Goal: Information Seeking & Learning: Learn about a topic

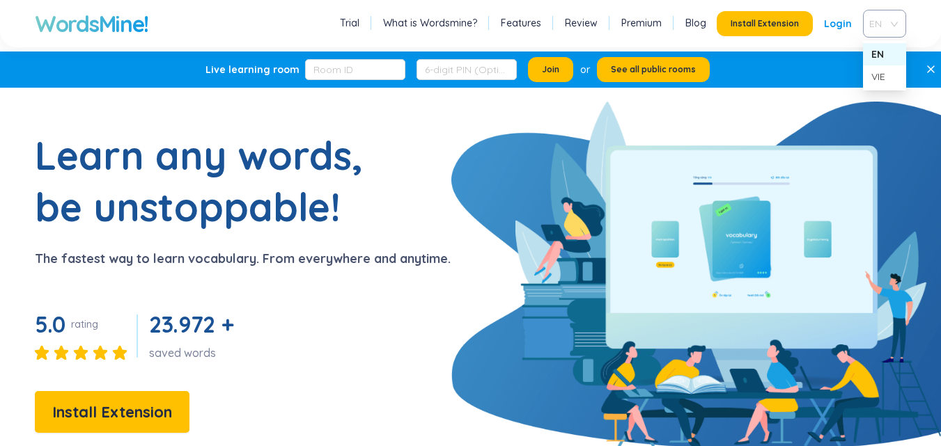
click at [890, 21] on span "EN" at bounding box center [881, 23] width 25 height 21
click at [876, 72] on div "VIE" at bounding box center [884, 76] width 26 height 15
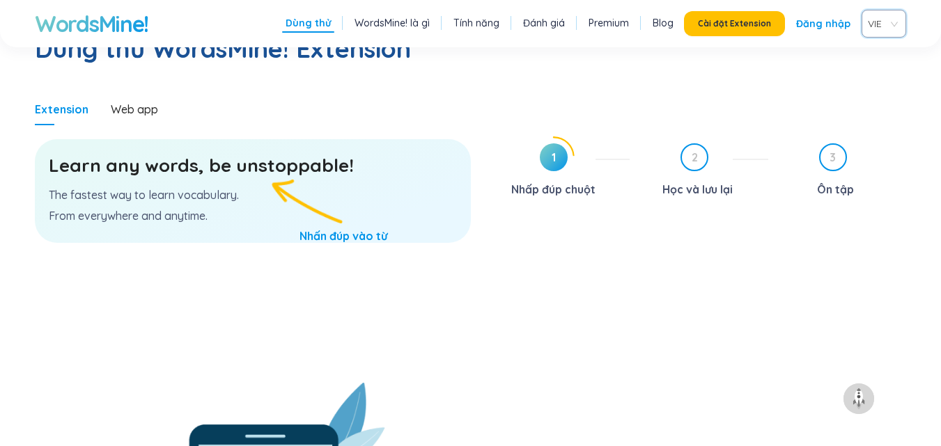
scroll to position [794, 0]
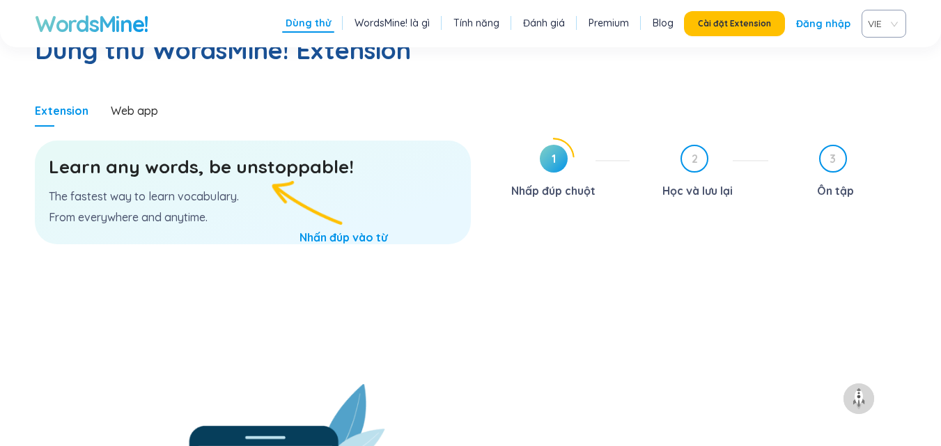
click at [241, 189] on p "The fastest way to learn vocabulary." at bounding box center [253, 196] width 408 height 15
click at [354, 180] on div "Learn any words, be unstoppable! The fastest way to learn vocabulary. From ever…" at bounding box center [253, 193] width 436 height 104
click at [293, 163] on div "Learn any words, be unstoppable! The fastest way to learn vocabulary. From ever…" at bounding box center [253, 193] width 436 height 104
click at [194, 189] on p "The fastest way to learn vocabulary." at bounding box center [253, 196] width 408 height 15
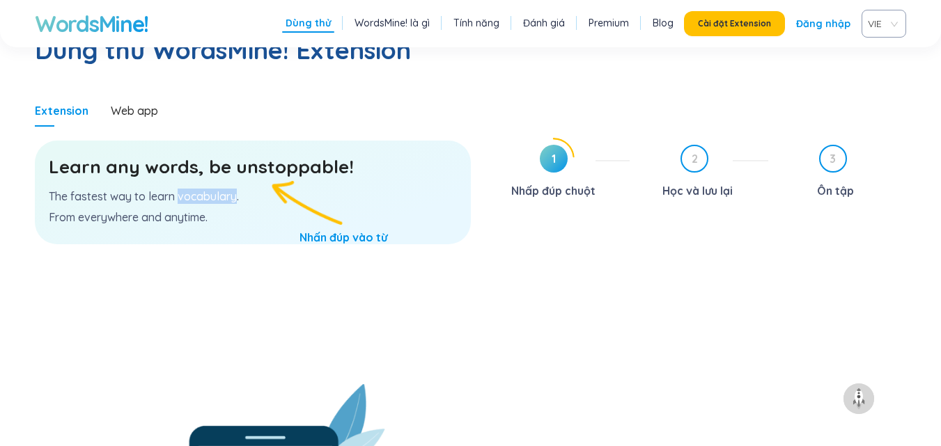
click at [194, 189] on p "The fastest way to learn vocabulary." at bounding box center [253, 196] width 408 height 15
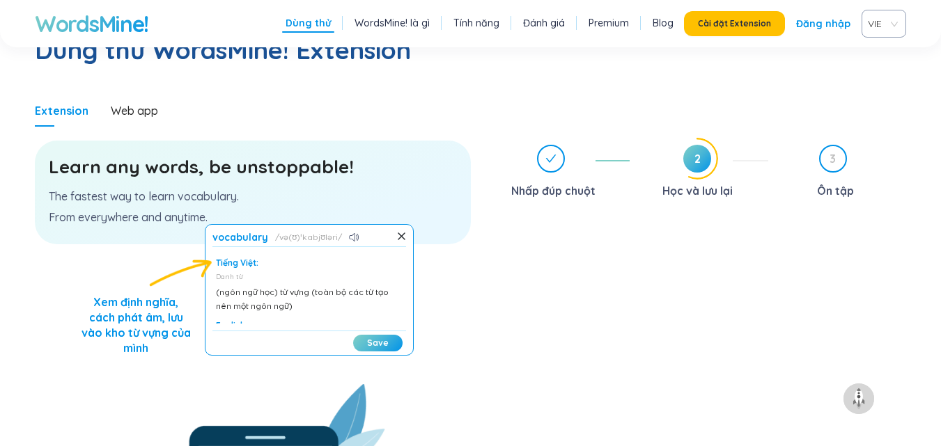
click at [205, 240] on div "vocabulary və(ʊ)ˈkabjʊləri Tiếng Việt: Danh từ (ngôn ngữ học) từ vựng (toàn bộ …" at bounding box center [309, 290] width 209 height 132
click at [230, 258] on div "Tiếng Việt:" at bounding box center [309, 263] width 187 height 11
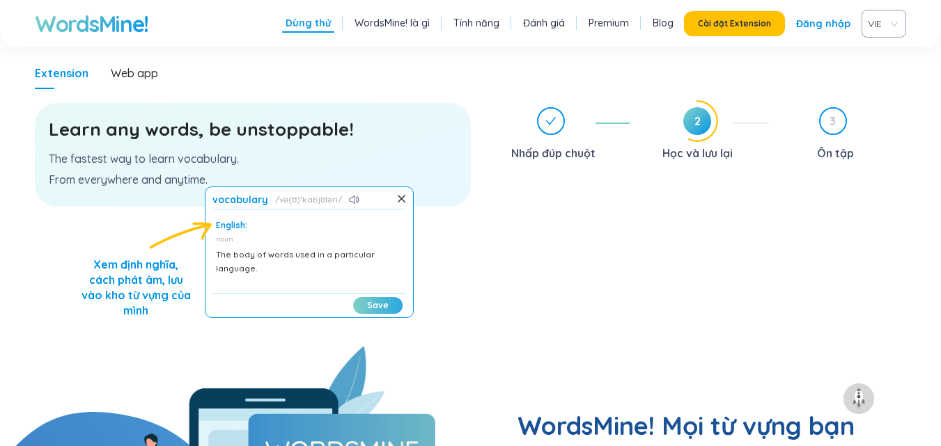
scroll to position [832, 0]
click at [464, 231] on section "Learn any words, be unstoppable! The fastest way to learn vocabulary. From ever…" at bounding box center [253, 217] width 436 height 258
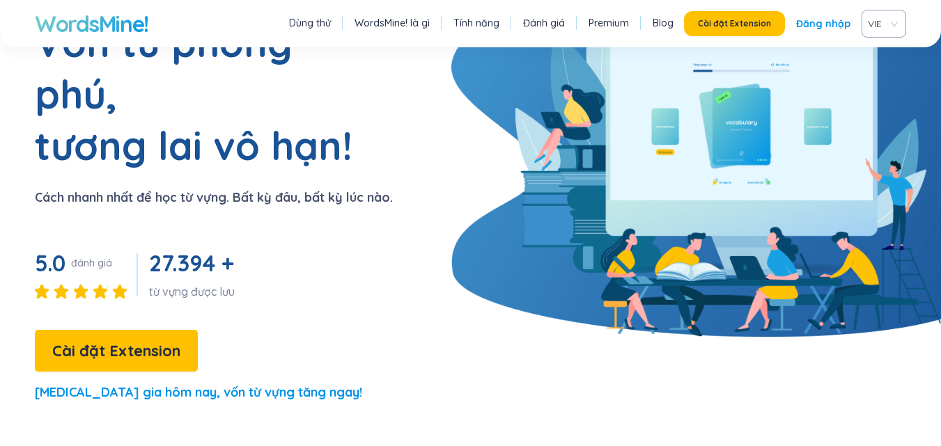
scroll to position [0, 0]
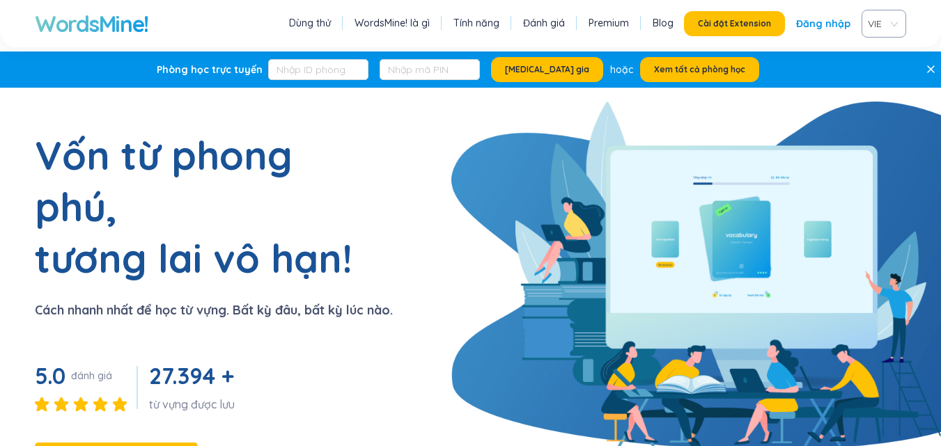
click at [618, 22] on link "Premium" at bounding box center [608, 23] width 40 height 14
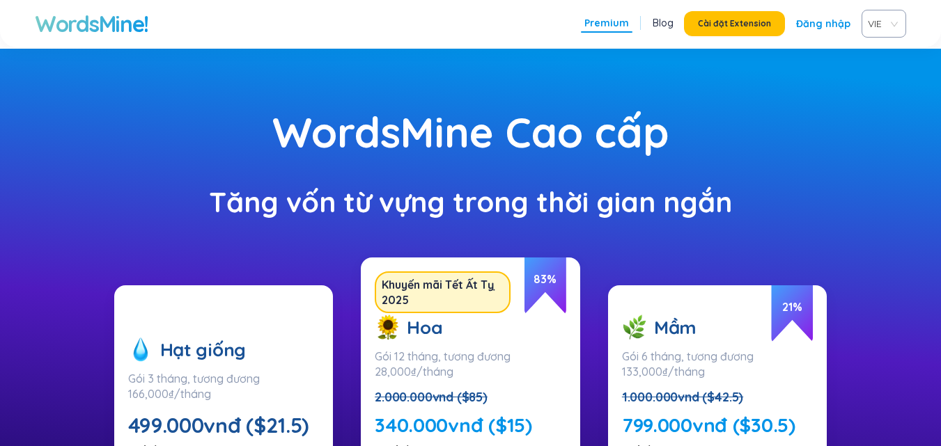
click at [106, 15] on h1 "WordsMine!" at bounding box center [91, 24] width 113 height 28
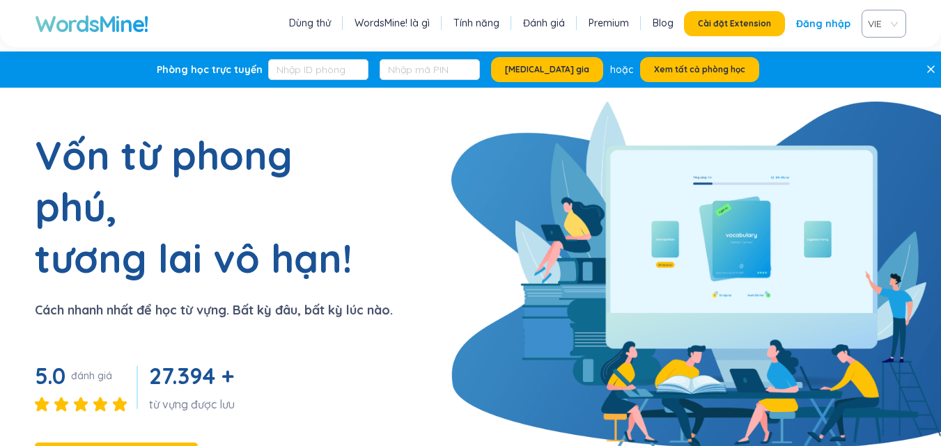
click at [822, 25] on link "Đăng nhập" at bounding box center [823, 23] width 54 height 25
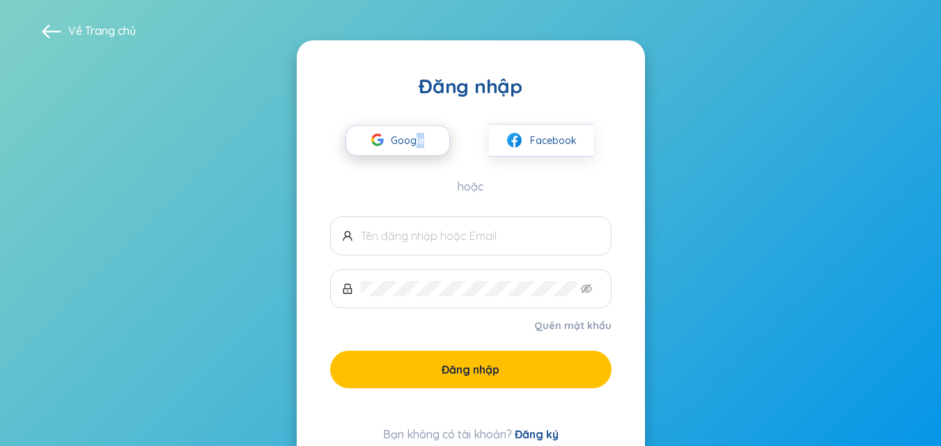
drag, startPoint x: 423, startPoint y: 123, endPoint x: 416, endPoint y: 131, distance: 11.3
click at [416, 131] on div "Google Facebook" at bounding box center [470, 128] width 281 height 58
click at [407, 115] on div at bounding box center [407, 115] width 0 height 0
click at [393, 138] on span "Google" at bounding box center [411, 140] width 40 height 29
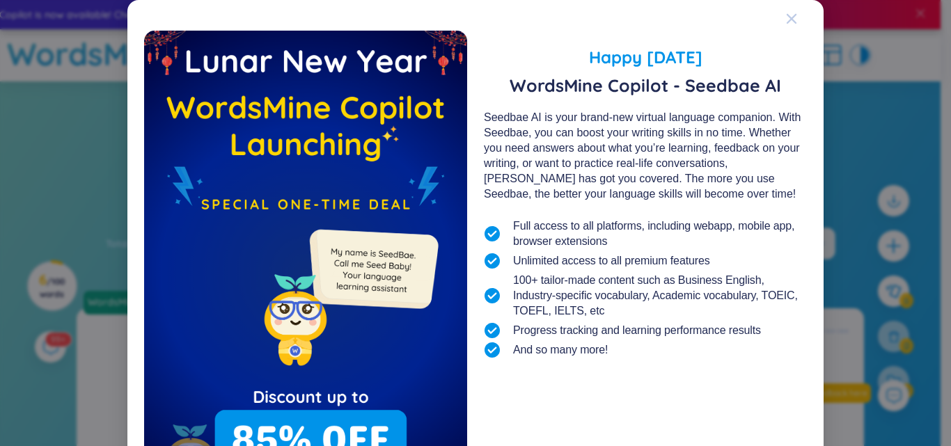
click at [786, 24] on icon "Close" at bounding box center [791, 18] width 11 height 11
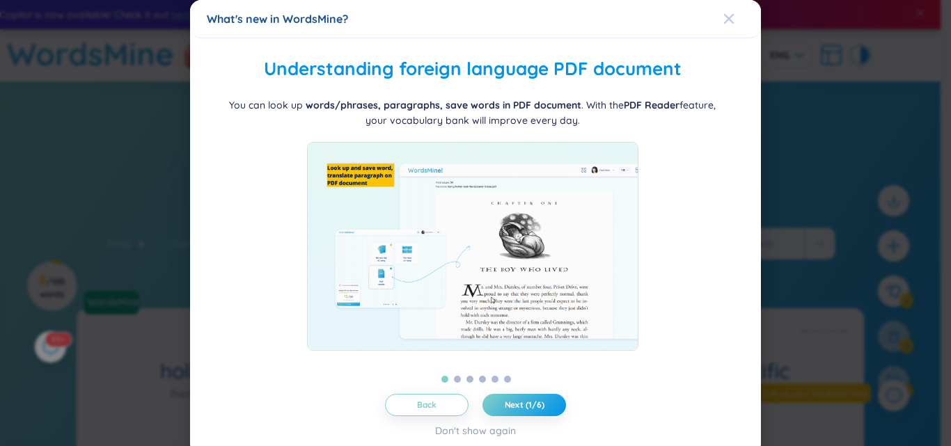
click at [723, 13] on div "Close" at bounding box center [728, 19] width 11 height 38
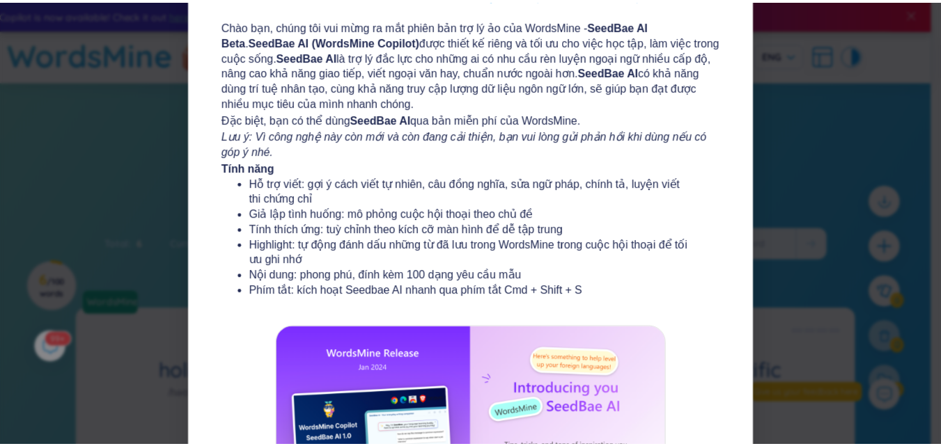
scroll to position [1, 0]
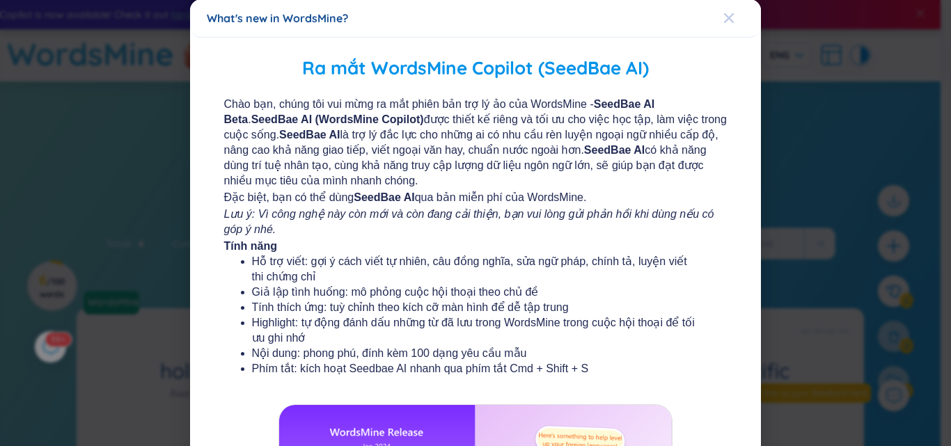
click at [725, 19] on icon "Close" at bounding box center [728, 18] width 11 height 11
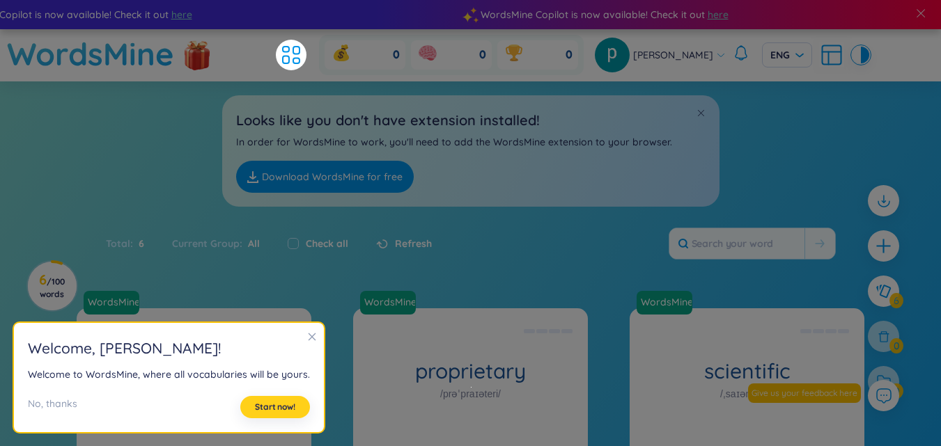
click at [283, 409] on span "Start now!" at bounding box center [275, 407] width 40 height 11
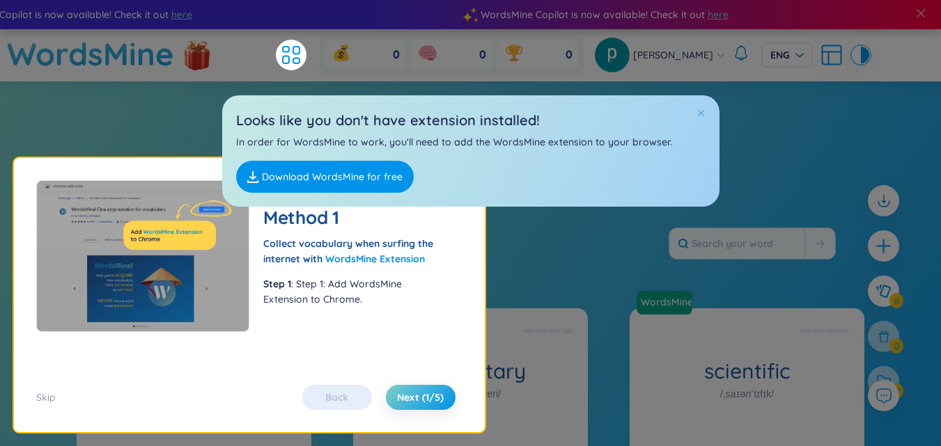
click at [703, 113] on span at bounding box center [701, 113] width 10 height 10
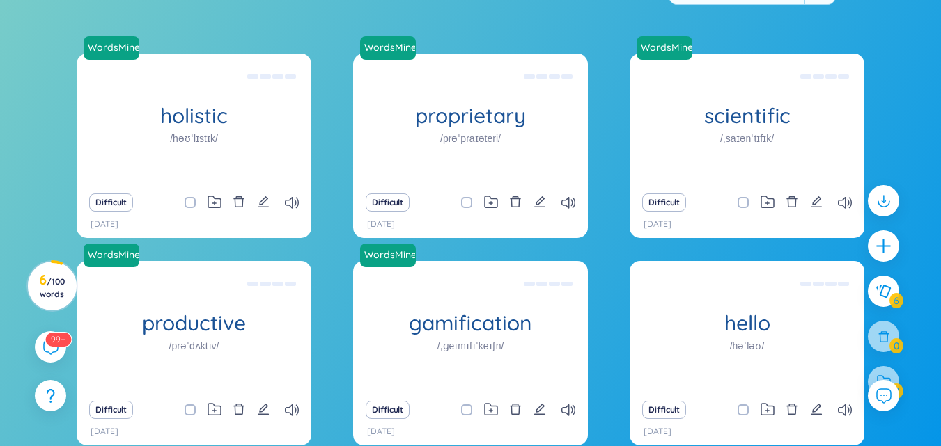
scroll to position [131, 0]
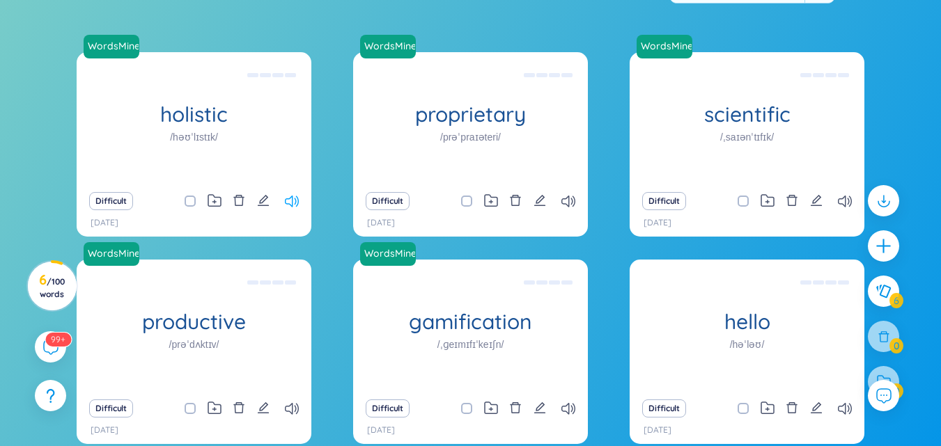
click at [298, 196] on icon at bounding box center [292, 202] width 14 height 12
click at [293, 201] on icon at bounding box center [292, 202] width 14 height 12
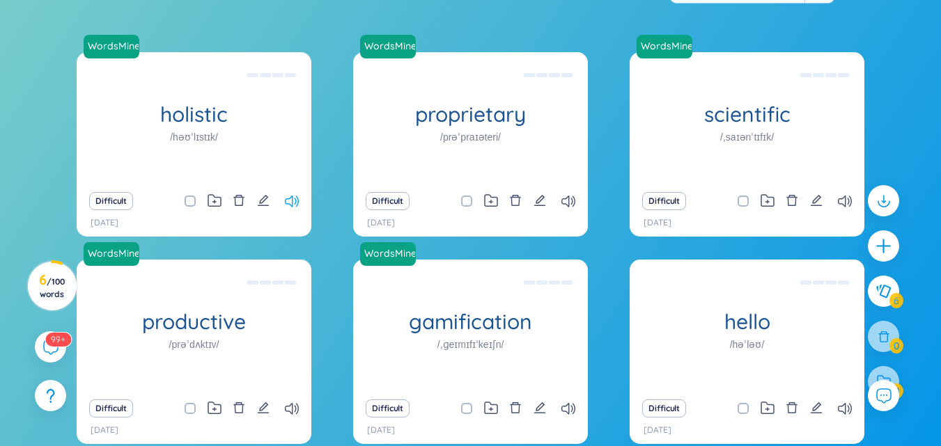
click at [293, 201] on icon at bounding box center [292, 202] width 14 height 12
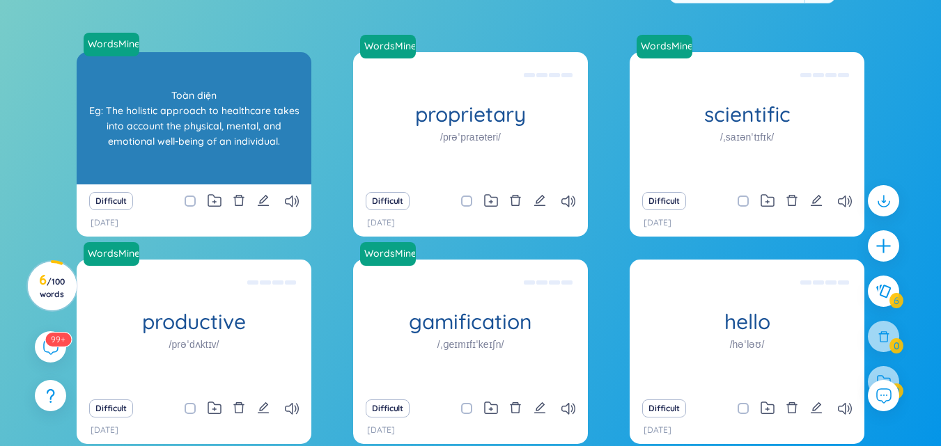
click at [222, 137] on div "Toàn diện Eg: The holistic approach to healthcare takes into account the physic…" at bounding box center [194, 118] width 221 height 125
drag, startPoint x: 160, startPoint y: 112, endPoint x: 207, endPoint y: 116, distance: 47.5
click at [207, 116] on div "Toàn diện Eg: The holistic approach to healthcare takes into account the physic…" at bounding box center [194, 118] width 221 height 125
click at [189, 113] on div "Toàn diện Eg: The holistic approach to healthcare takes into account the physic…" at bounding box center [194, 118] width 221 height 125
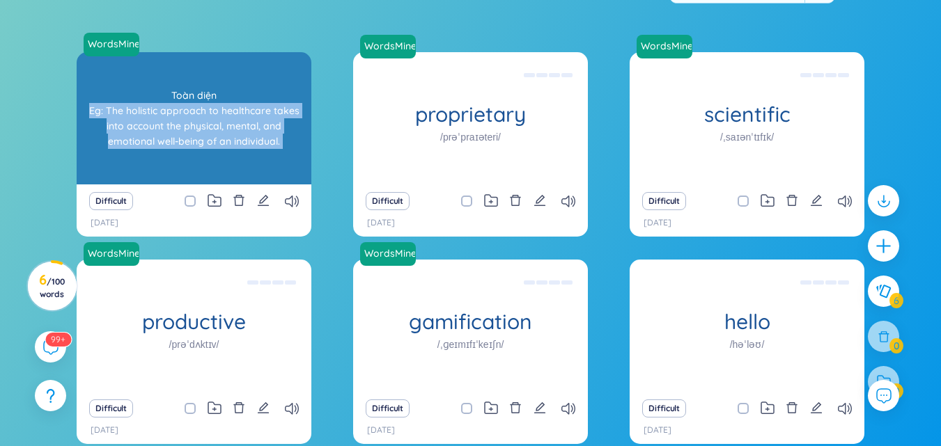
click at [189, 113] on div "Toàn diện Eg: The holistic approach to healthcare takes into account the physic…" at bounding box center [194, 118] width 221 height 125
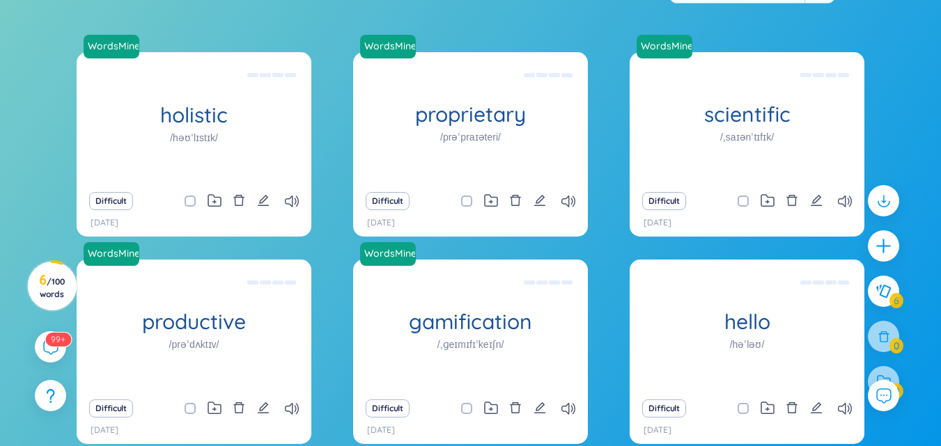
click at [316, 148] on div "WordsMine holistic /həʊˈlɪstɪk/ Toàn diện Eg: The holistic approach to healthca…" at bounding box center [470, 256] width 787 height 409
click at [294, 198] on icon at bounding box center [292, 202] width 14 height 12
click at [565, 203] on icon at bounding box center [568, 202] width 14 height 12
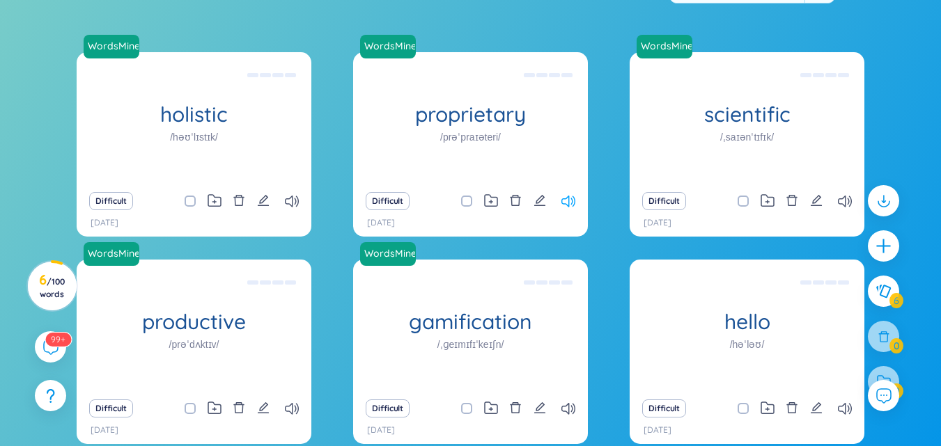
click at [565, 203] on icon at bounding box center [568, 202] width 14 height 12
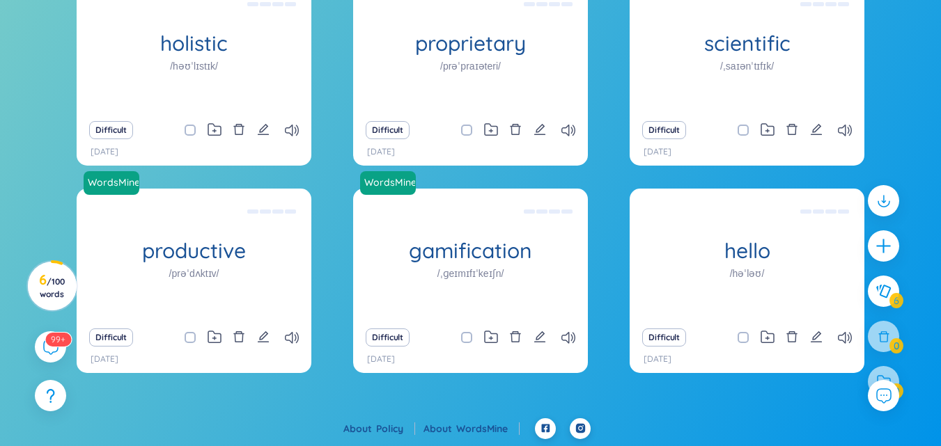
scroll to position [0, 0]
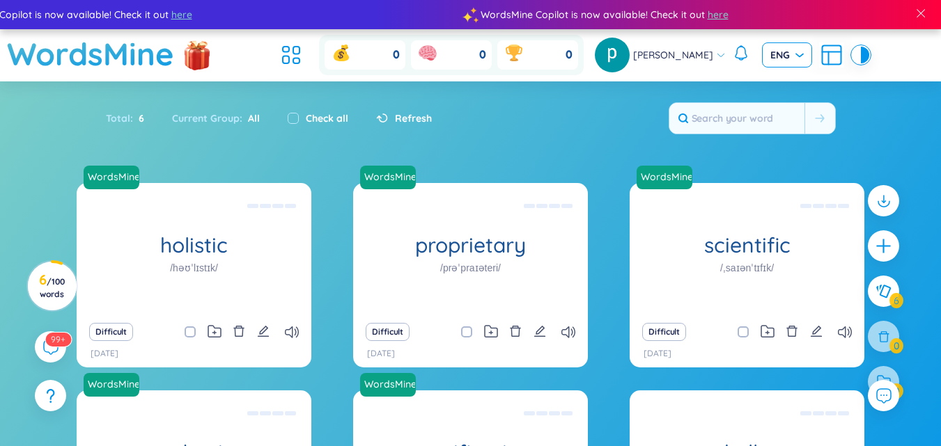
click at [790, 51] on span "ENG" at bounding box center [786, 55] width 33 height 14
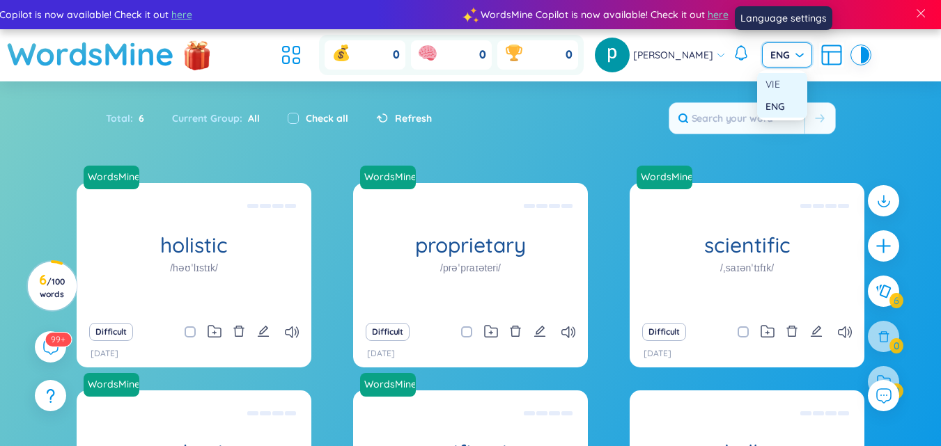
click at [781, 88] on div "VIE" at bounding box center [781, 84] width 33 height 15
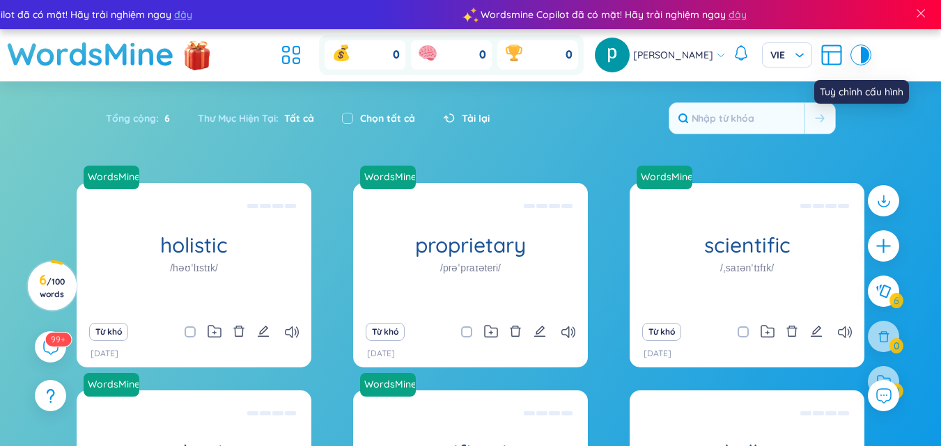
click at [820, 53] on icon at bounding box center [831, 54] width 25 height 25
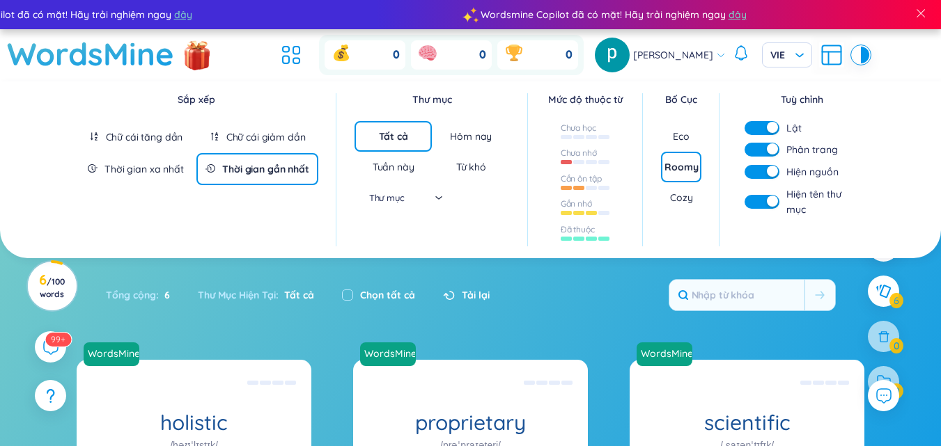
click at [689, 196] on div "Cozy" at bounding box center [681, 198] width 22 height 14
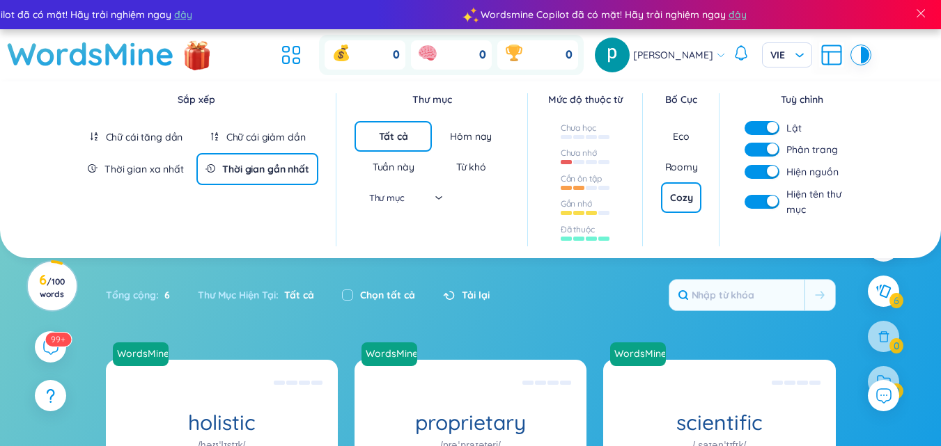
click at [688, 164] on div "Roomy" at bounding box center [681, 167] width 33 height 14
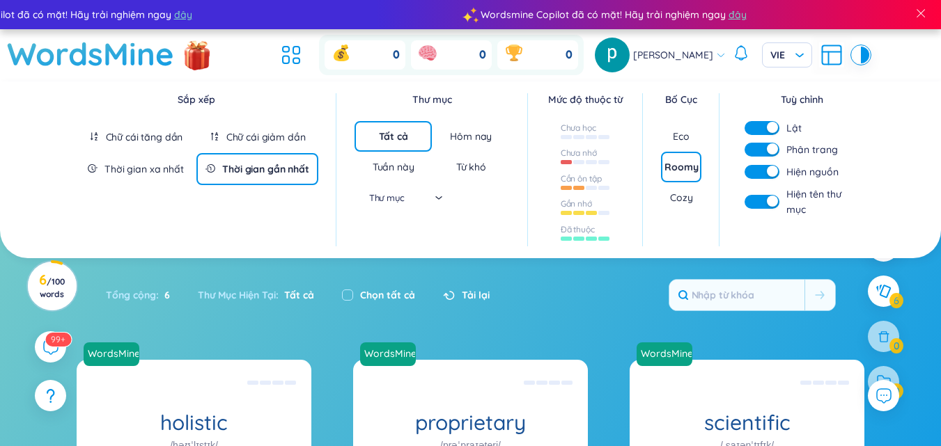
click at [699, 138] on div "Eco" at bounding box center [681, 136] width 40 height 31
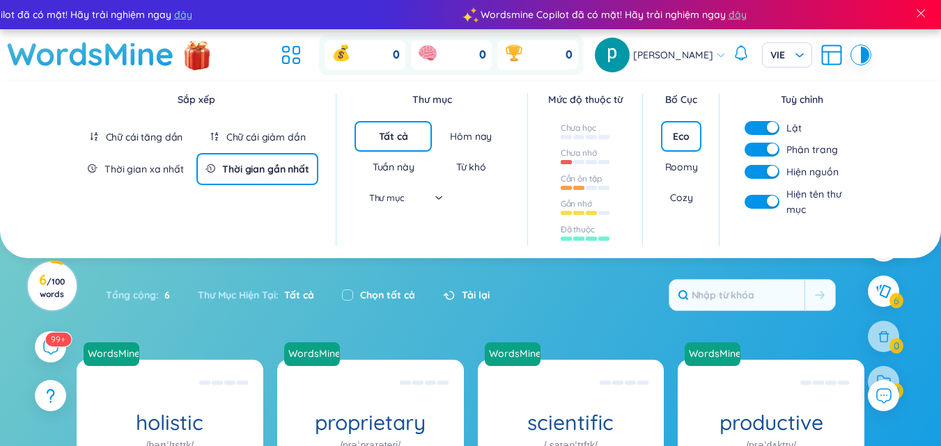
click at [682, 171] on div "Roomy" at bounding box center [681, 167] width 33 height 14
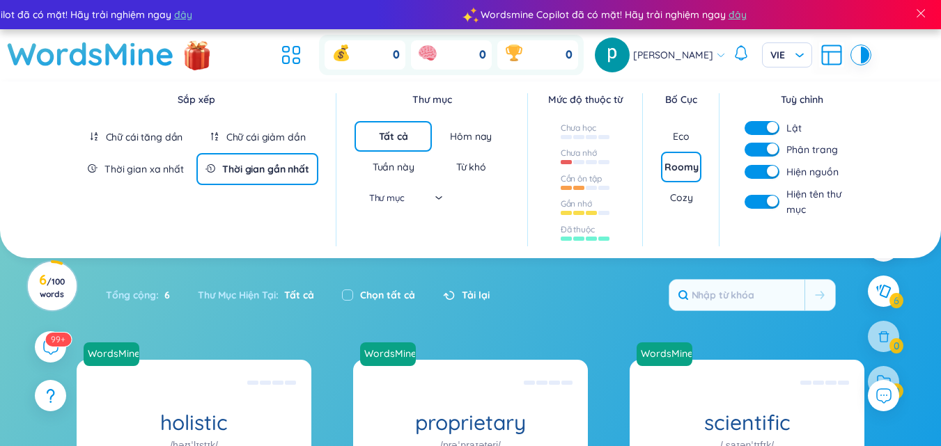
click at [762, 131] on button "button" at bounding box center [761, 128] width 35 height 14
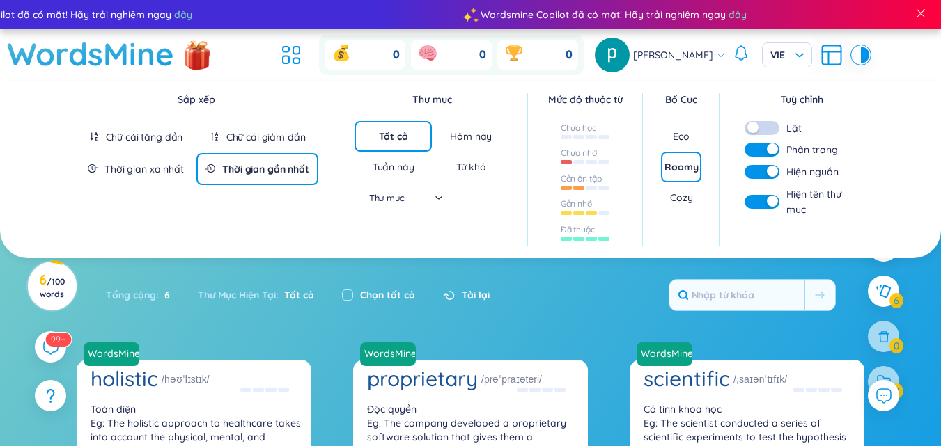
click at [758, 128] on div "button" at bounding box center [752, 127] width 11 height 11
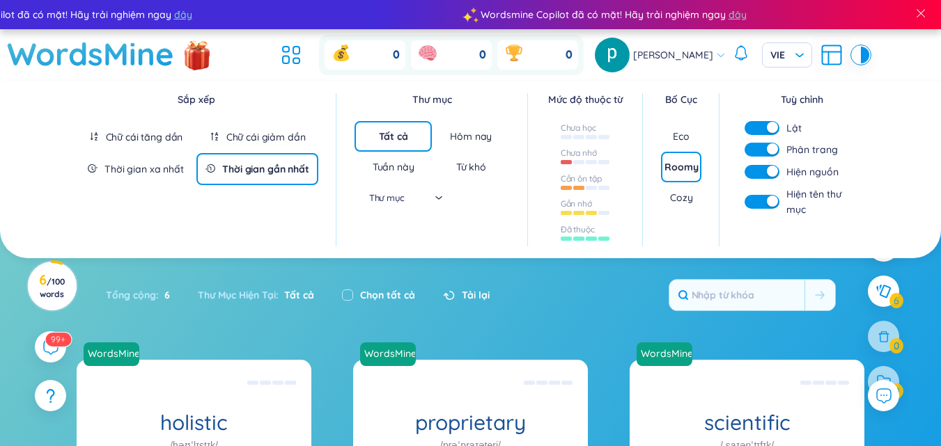
click at [774, 153] on div "button" at bounding box center [772, 148] width 11 height 11
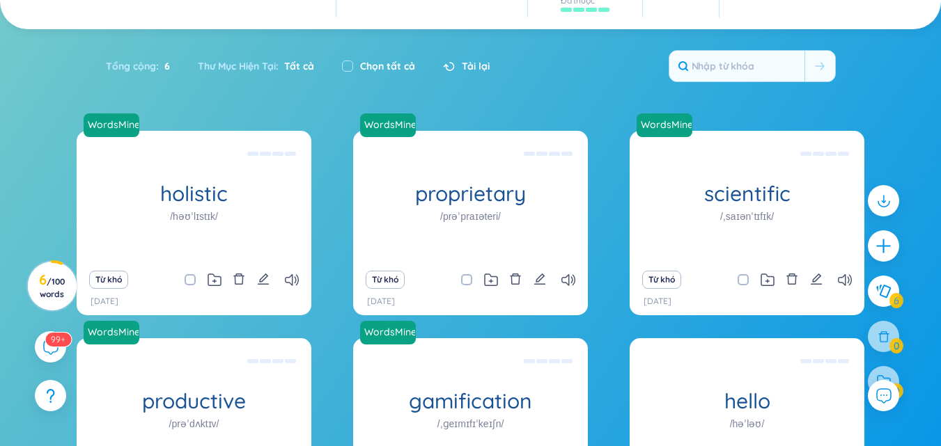
scroll to position [202, 0]
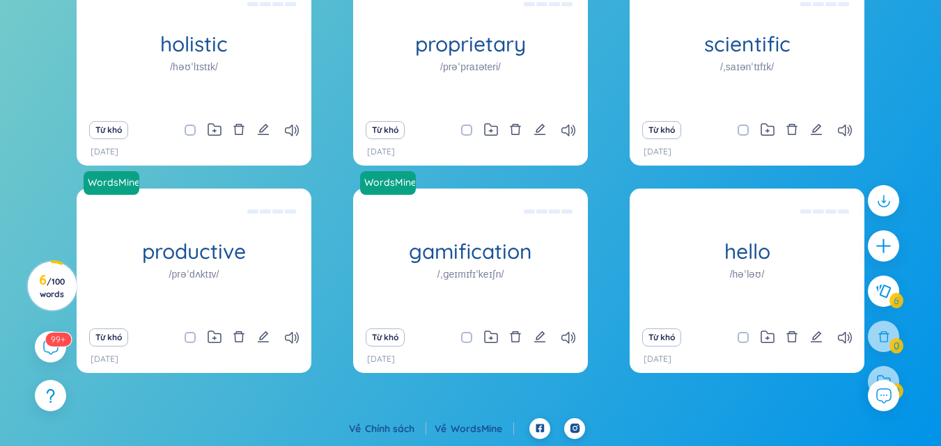
click at [774, 113] on div "WordsMine scientific /ˌsaɪənˈtɪfɪk/ Có tính khoa học Eg: The scientist conducte…" at bounding box center [746, 47] width 235 height 132
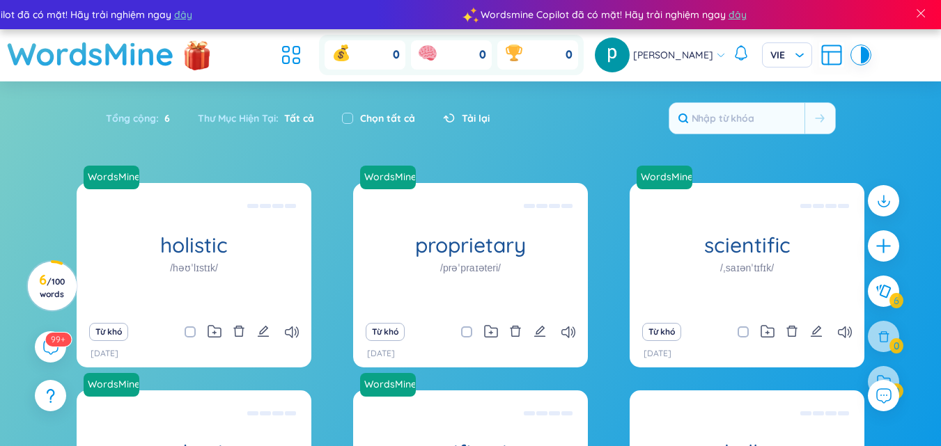
click at [838, 53] on icon at bounding box center [831, 54] width 25 height 25
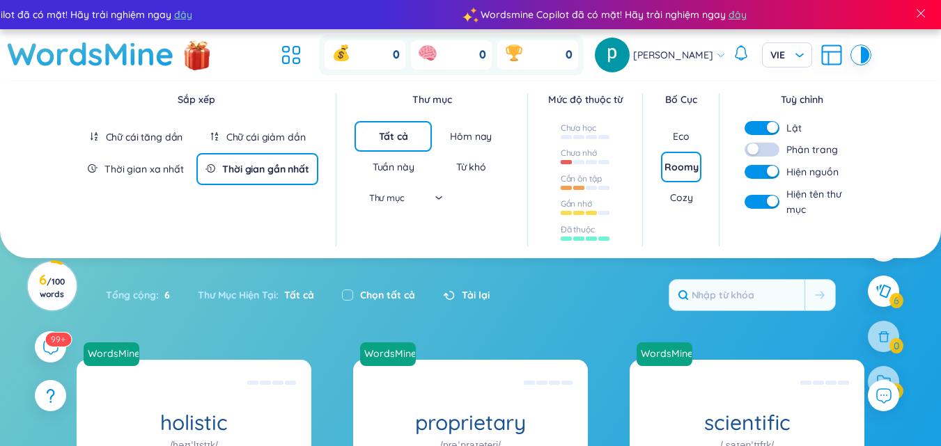
click at [776, 150] on button "button" at bounding box center [761, 150] width 35 height 14
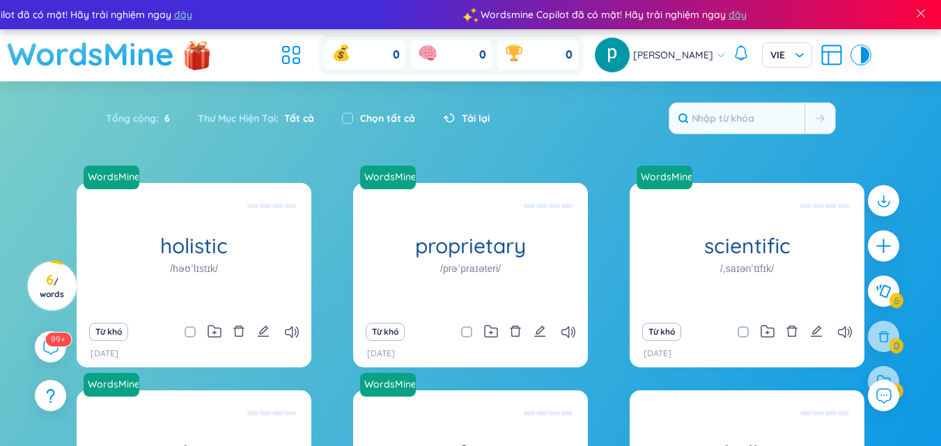
click at [161, 65] on h1 "WordsMine" at bounding box center [90, 53] width 167 height 49
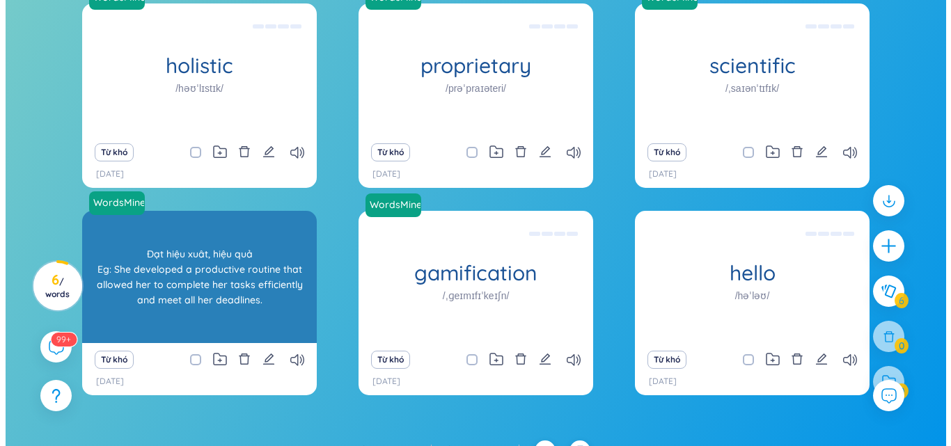
scroll to position [180, 0]
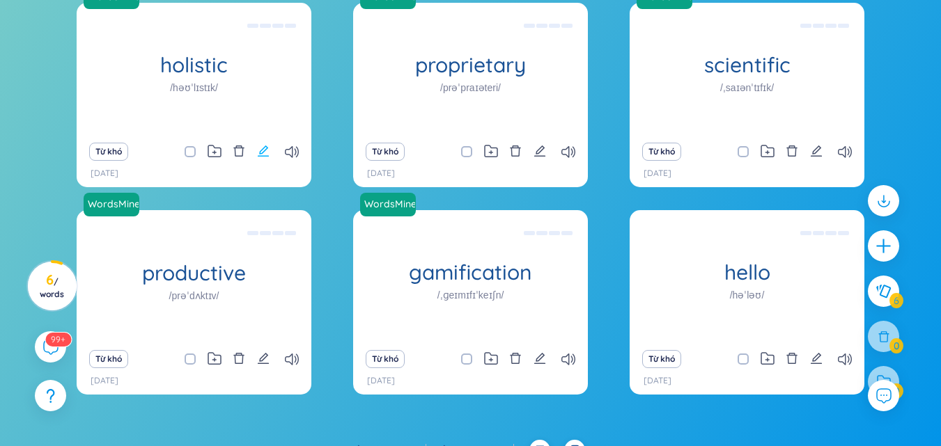
click at [262, 149] on icon "edit" at bounding box center [263, 151] width 11 height 11
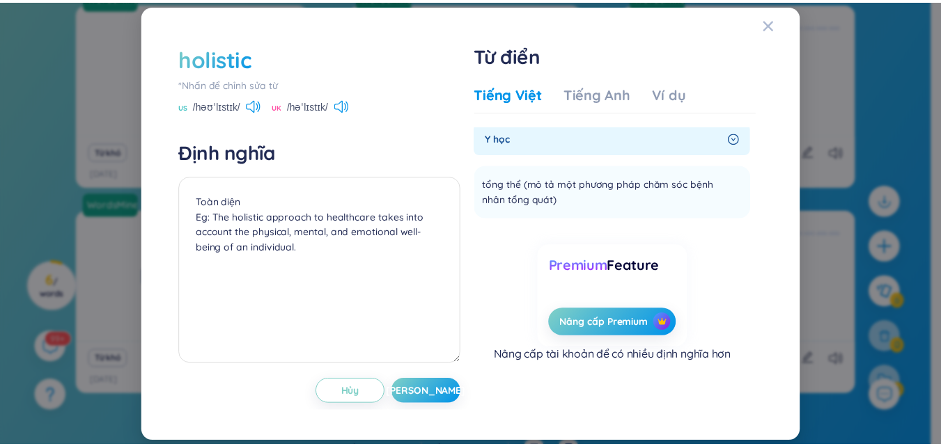
scroll to position [0, 0]
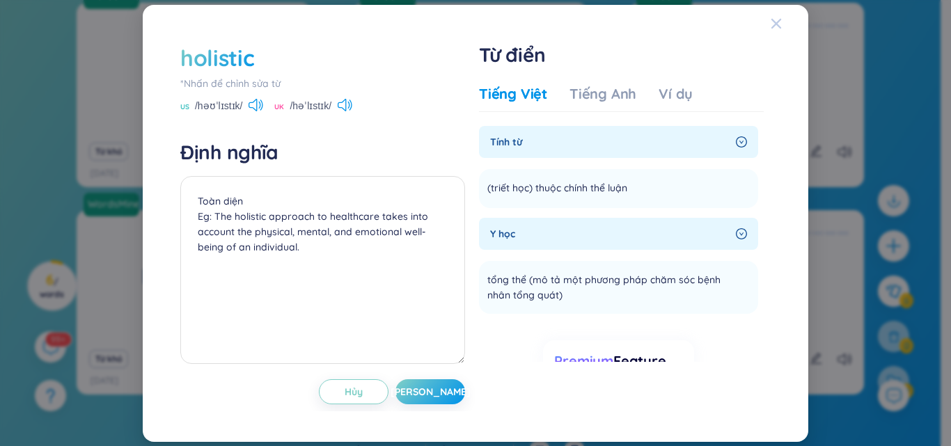
click at [785, 26] on span "Close" at bounding box center [790, 24] width 38 height 38
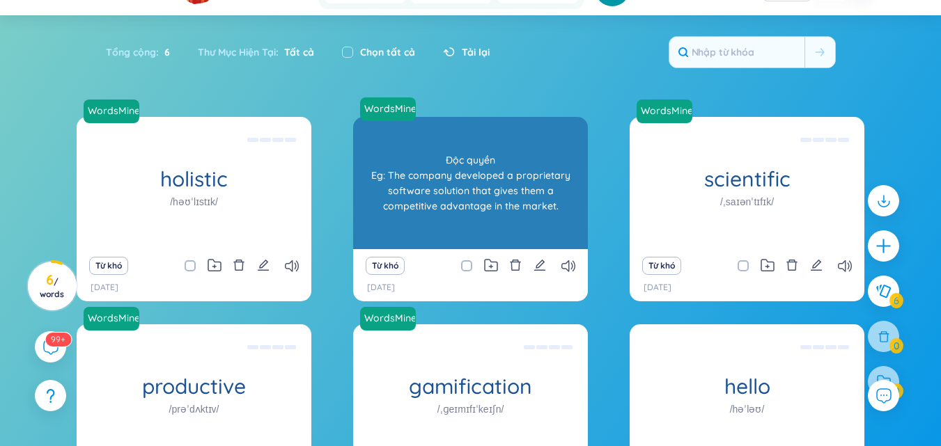
scroll to position [64, 0]
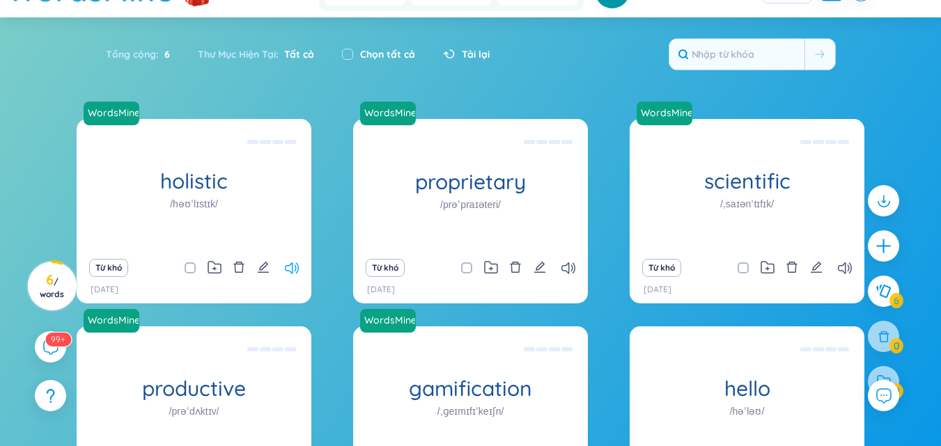
click at [294, 271] on icon at bounding box center [292, 268] width 14 height 12
click at [294, 261] on div "Từ khó" at bounding box center [194, 267] width 221 height 19
click at [293, 265] on icon at bounding box center [292, 268] width 14 height 12
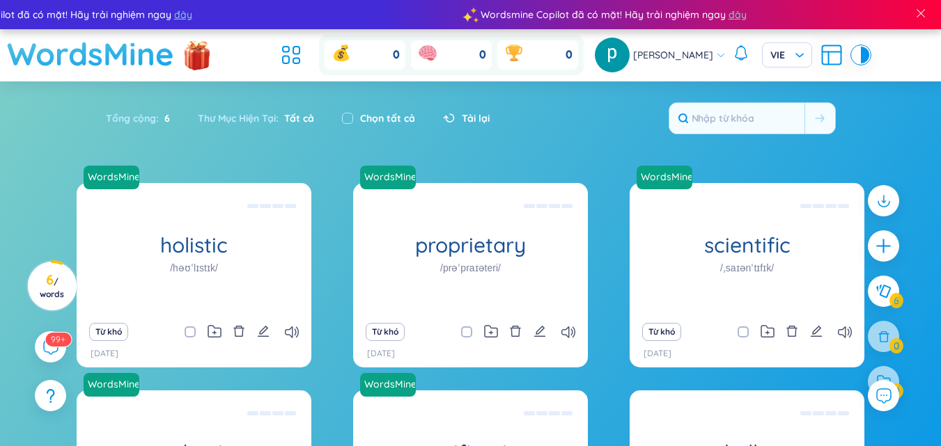
click at [127, 47] on h1 "WordsMine" at bounding box center [90, 53] width 167 height 49
